Goal: Information Seeking & Learning: Learn about a topic

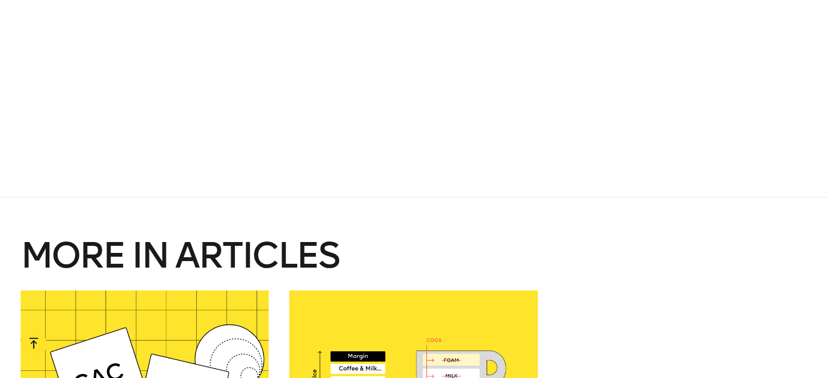
scroll to position [707, 0]
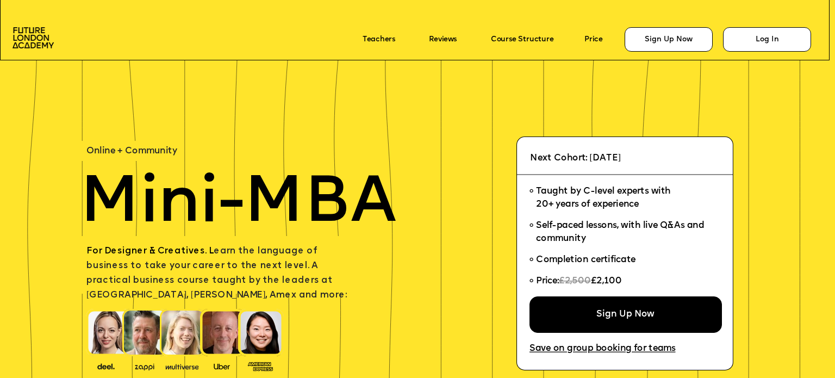
scroll to position [163, 0]
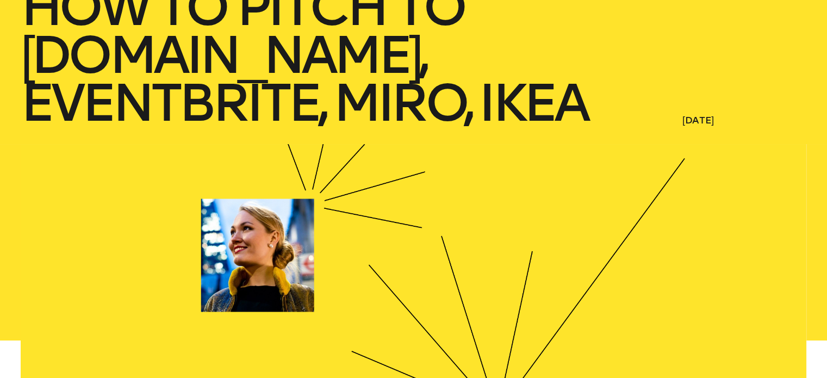
scroll to position [163, 0]
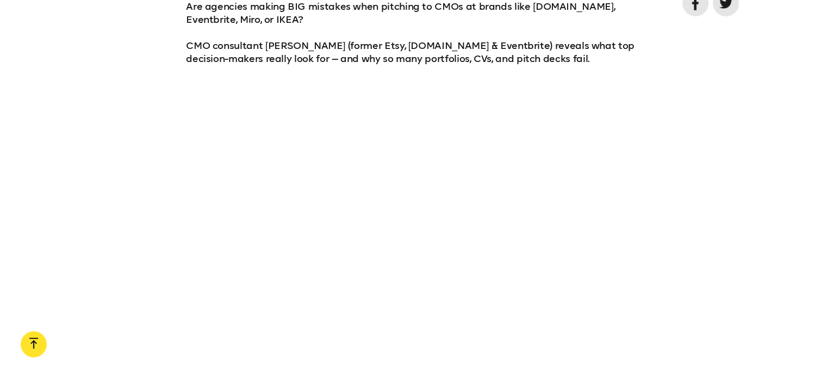
scroll to position [761, 0]
